Goal: Task Accomplishment & Management: Manage account settings

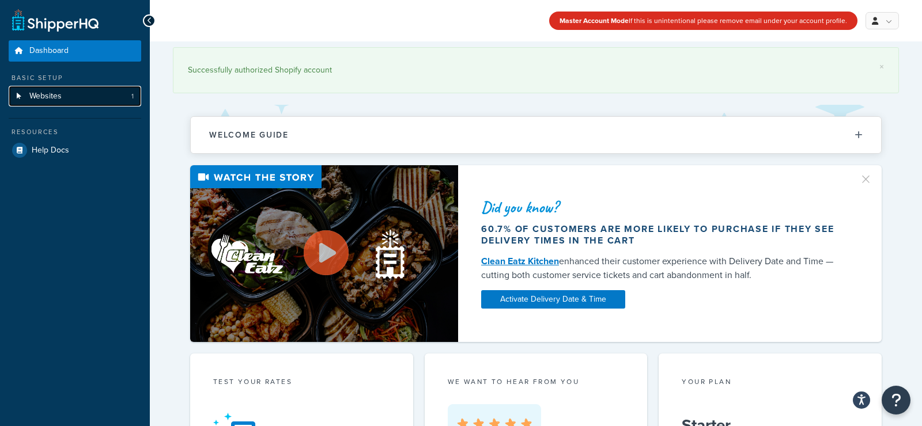
click at [48, 93] on span "Websites" at bounding box center [45, 97] width 32 height 10
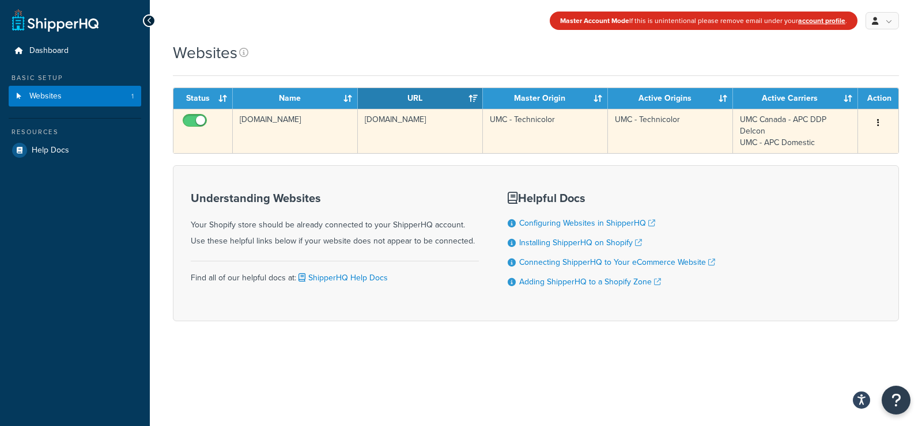
copy tr "UMC - Technicolor"
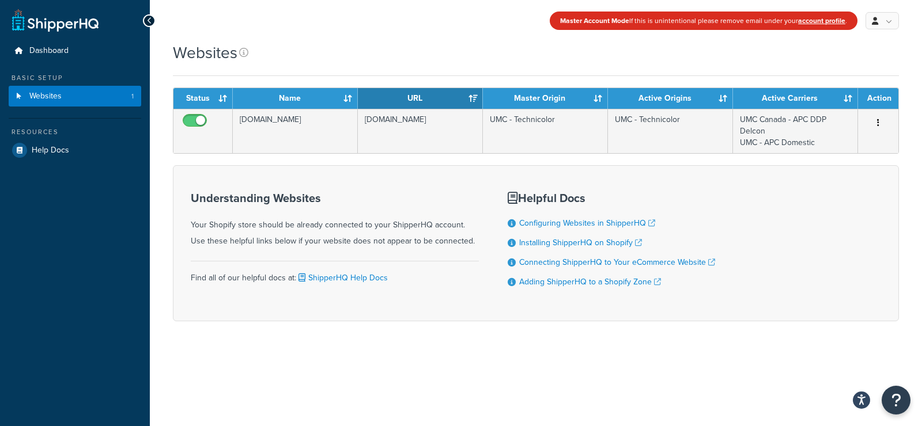
drag, startPoint x: 699, startPoint y: 120, endPoint x: 898, endPoint y: 166, distance: 204.5
click at [874, 153] on form "Status Name URL Master Origin Active Origins Active Carriers Action [DOMAIN_NAM…" at bounding box center [536, 205] width 726 height 234
